Goal: Task Accomplishment & Management: Use online tool/utility

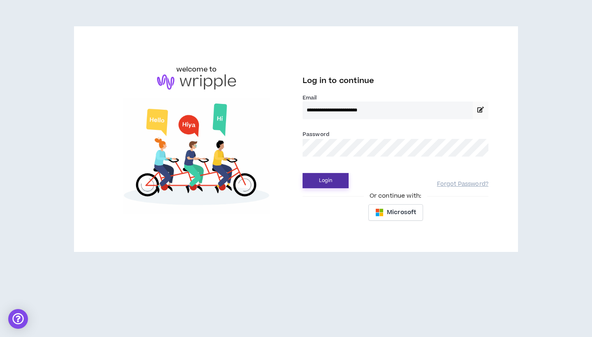
click at [333, 184] on button "Login" at bounding box center [325, 180] width 46 height 15
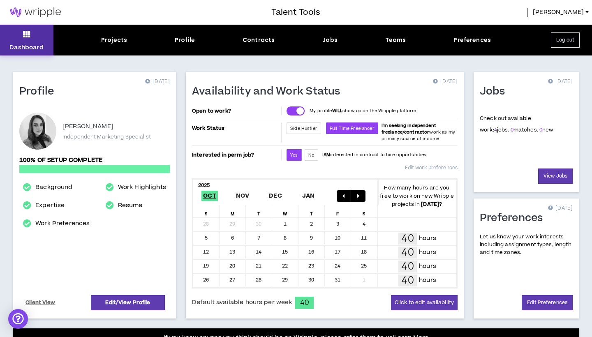
click at [24, 36] on icon at bounding box center [26, 34] width 7 height 12
click at [545, 178] on link "View Jobs" at bounding box center [555, 175] width 35 height 15
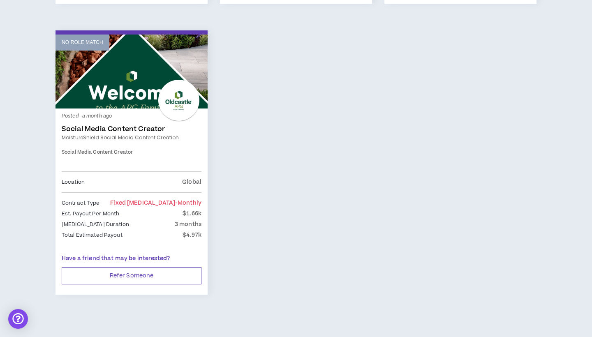
scroll to position [419, 0]
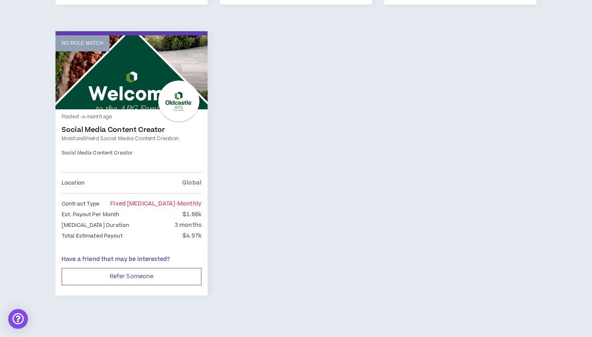
click at [142, 68] on link "No Role Match" at bounding box center [131, 72] width 152 height 74
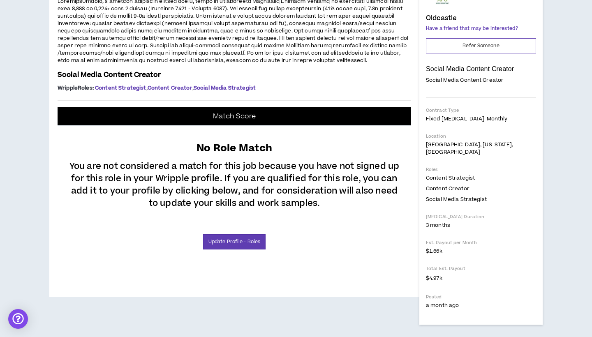
scroll to position [176, 0]
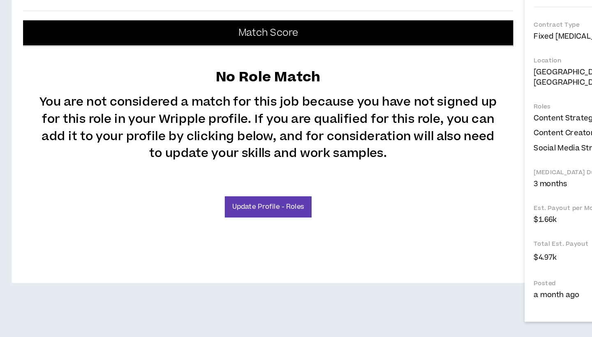
drag, startPoint x: 101, startPoint y: 62, endPoint x: 167, endPoint y: 60, distance: 66.2
click at [167, 60] on span at bounding box center [233, 31] width 351 height 67
click at [182, 64] on span at bounding box center [233, 31] width 351 height 67
click at [210, 62] on span at bounding box center [233, 31] width 351 height 67
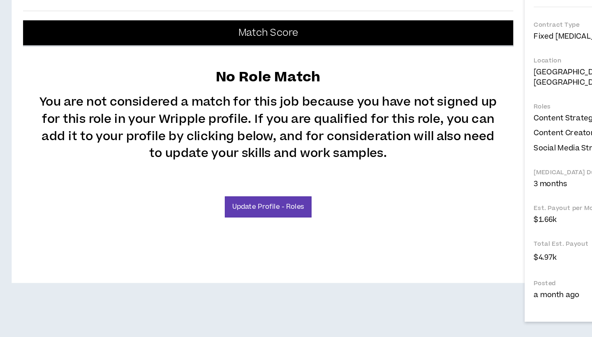
click at [58, 64] on span at bounding box center [233, 31] width 351 height 67
click at [81, 64] on span at bounding box center [233, 31] width 351 height 67
drag, startPoint x: 58, startPoint y: 68, endPoint x: 159, endPoint y: 68, distance: 101.5
click at [159, 64] on span at bounding box center [233, 31] width 351 height 67
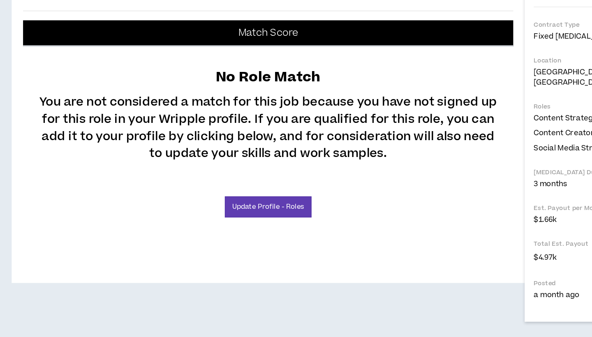
click at [160, 48] on span at bounding box center [233, 31] width 351 height 67
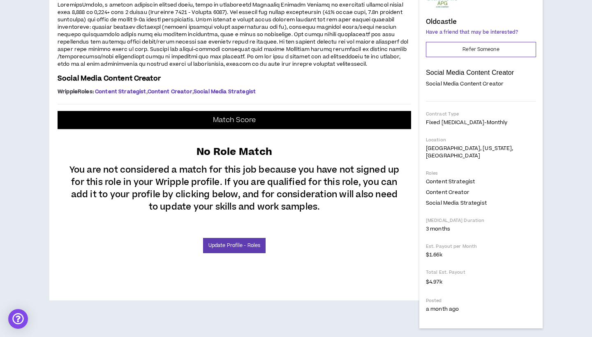
scroll to position [112, 0]
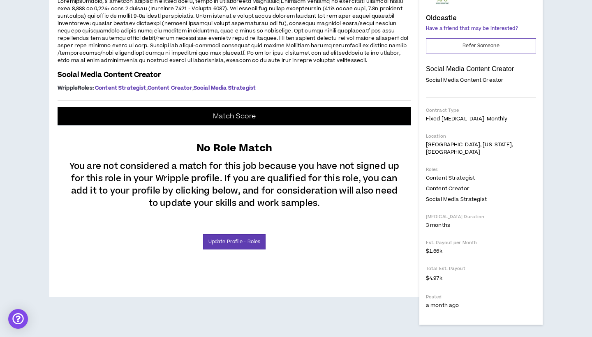
drag, startPoint x: 103, startPoint y: 175, endPoint x: 331, endPoint y: 180, distance: 228.1
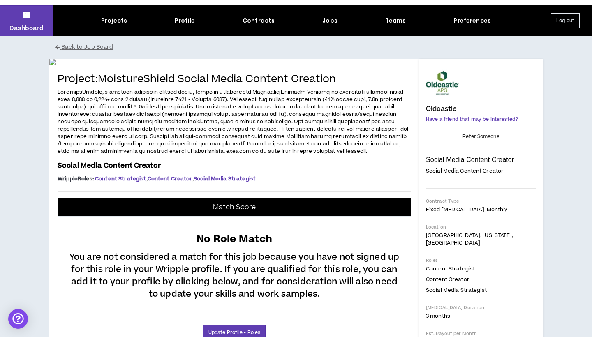
scroll to position [18, 0]
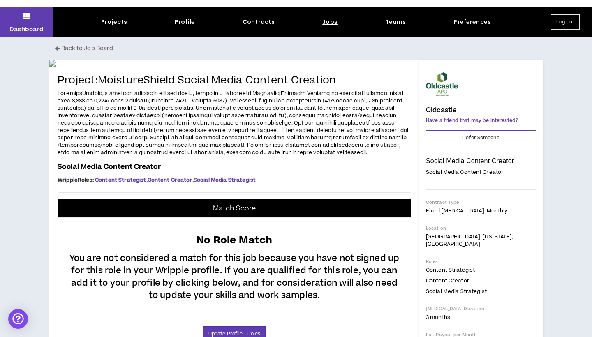
click at [447, 86] on div at bounding box center [442, 84] width 33 height 33
click at [450, 85] on div at bounding box center [442, 84] width 33 height 33
drag, startPoint x: 461, startPoint y: 91, endPoint x: 433, endPoint y: 85, distance: 28.8
click at [433, 85] on div "Oldcastle" at bounding box center [481, 91] width 110 height 46
